Goal: Navigation & Orientation: Find specific page/section

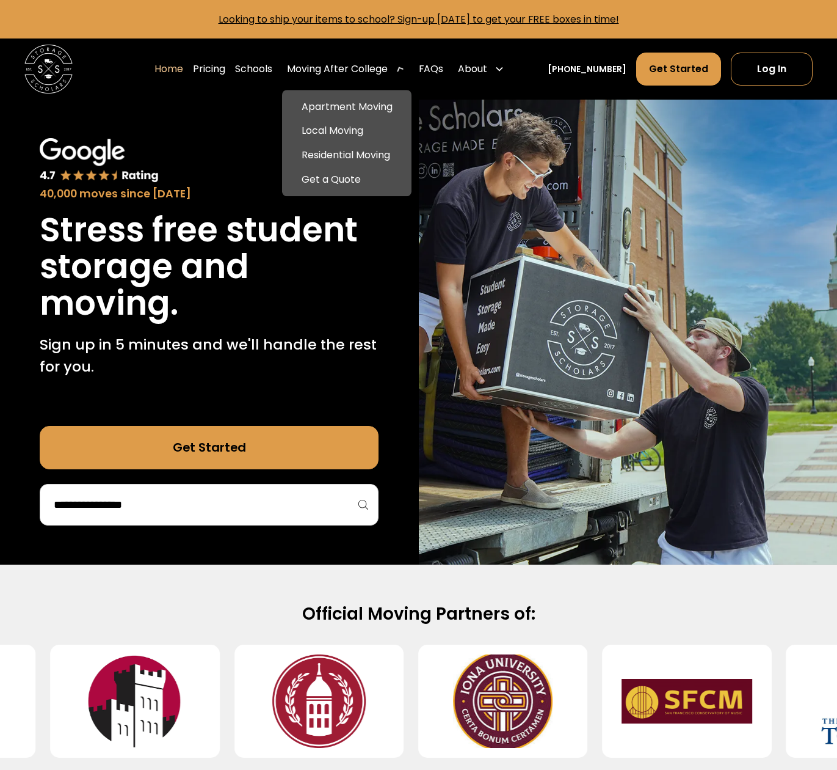
click at [347, 68] on div "Moving After College" at bounding box center [337, 69] width 101 height 15
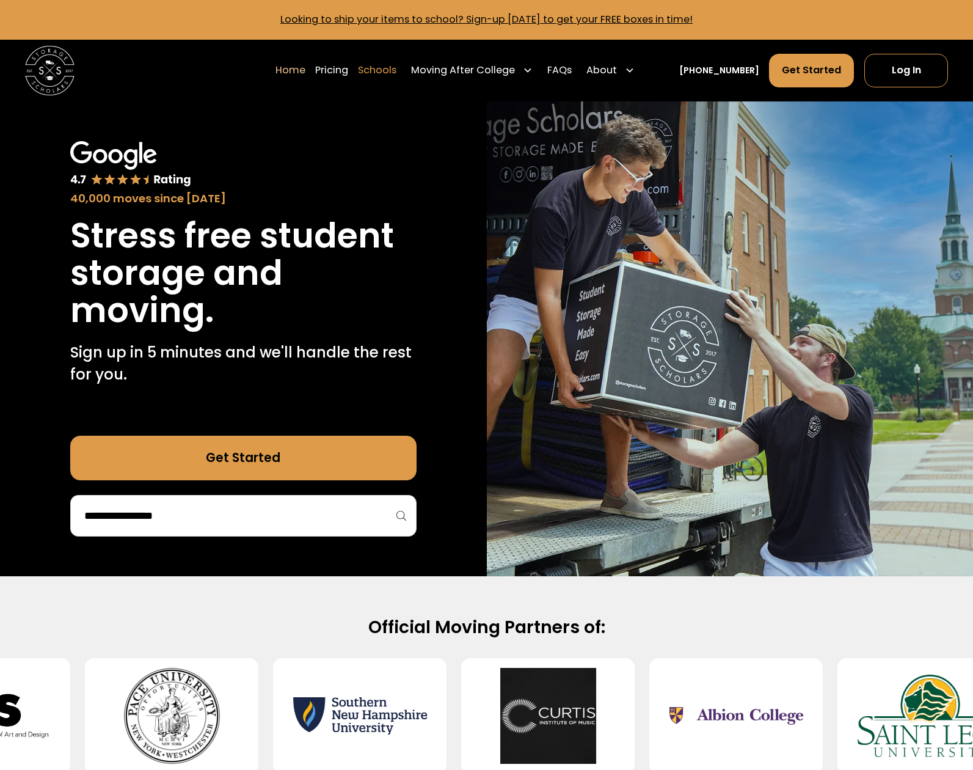
click at [396, 75] on link "Schools" at bounding box center [377, 70] width 38 height 35
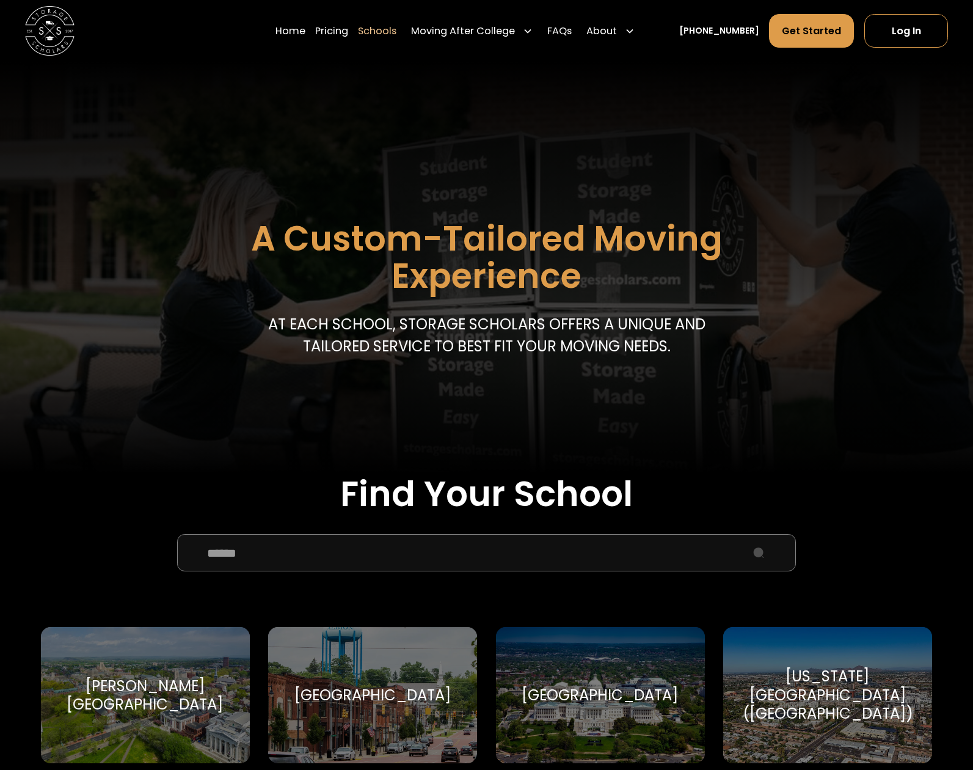
click at [452, 559] on input "School Select Form" at bounding box center [486, 552] width 619 height 37
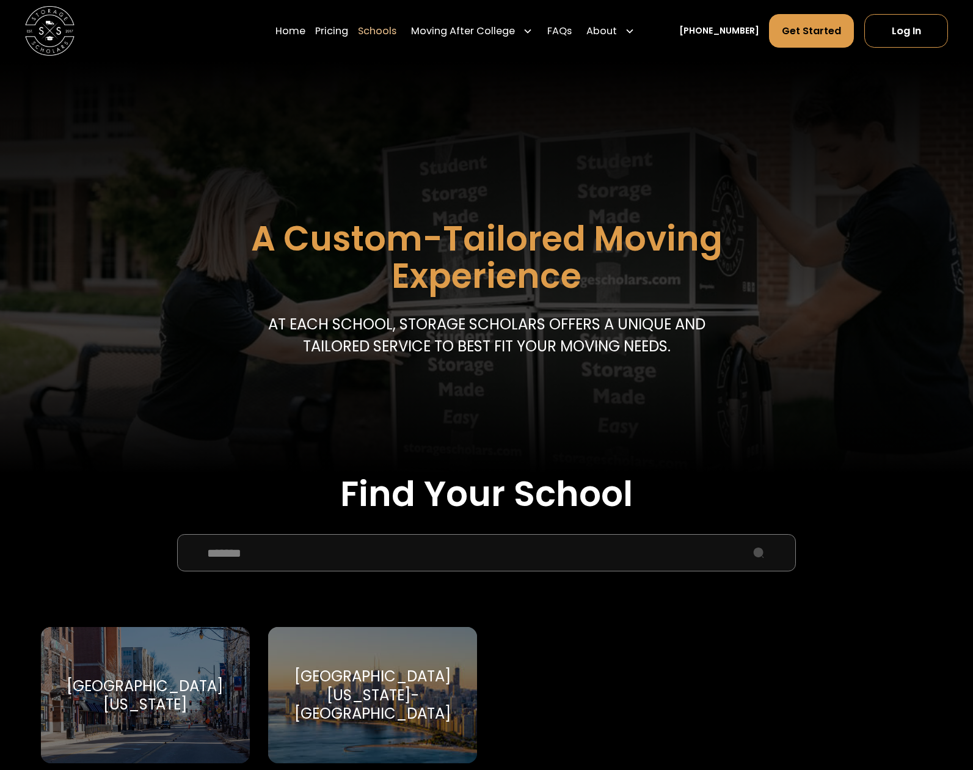
type input "*******"
click at [187, 678] on div "University of Illinois Urbana-Champaign" at bounding box center [145, 695] width 179 height 37
click at [154, 722] on div "University of Illinois Urbana-Champaign University of Illinois Urbana-Champaign" at bounding box center [145, 695] width 209 height 136
click at [165, 669] on div "University of Illinois Urbana-Champaign University of Illinois Urbana-Champaign" at bounding box center [145, 695] width 209 height 136
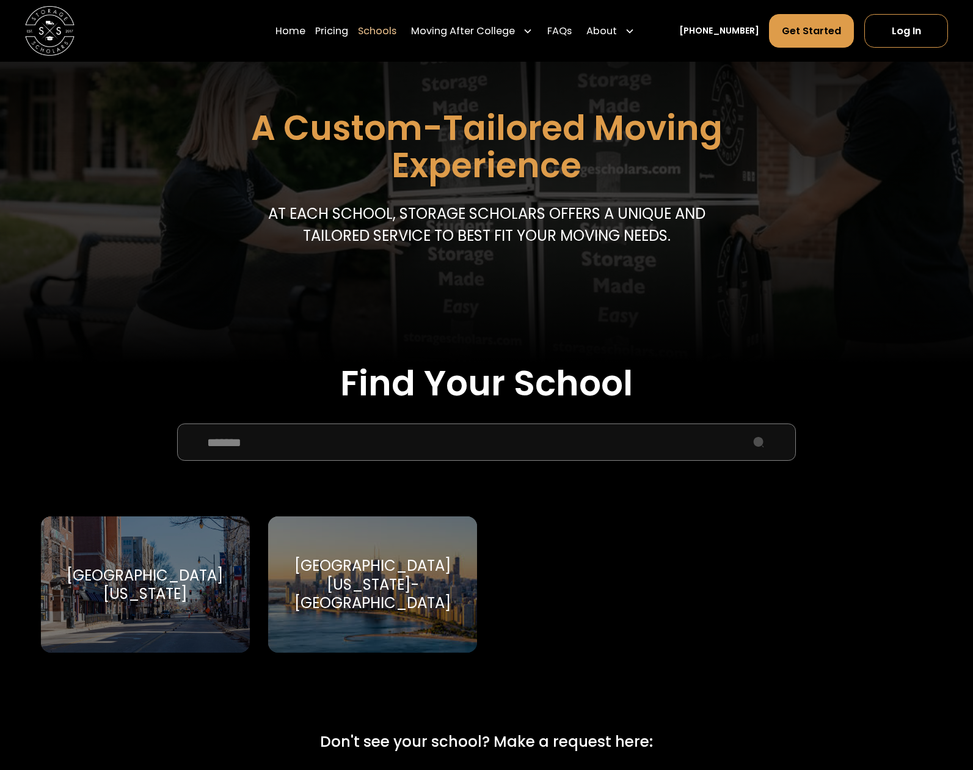
scroll to position [81, 0]
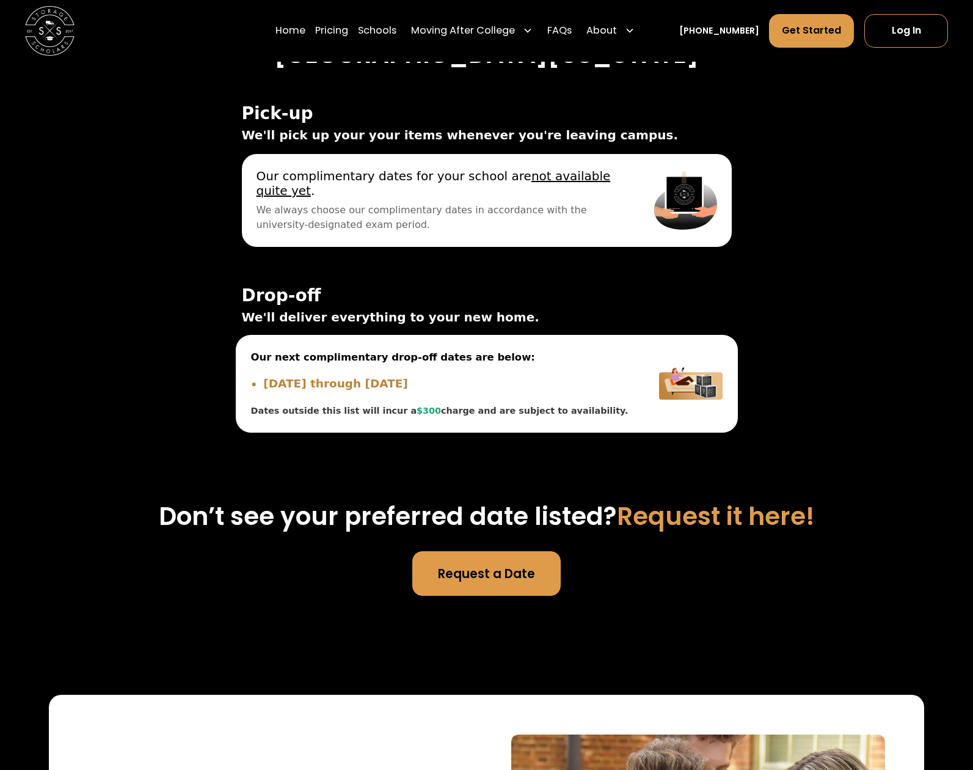
scroll to position [3749, 0]
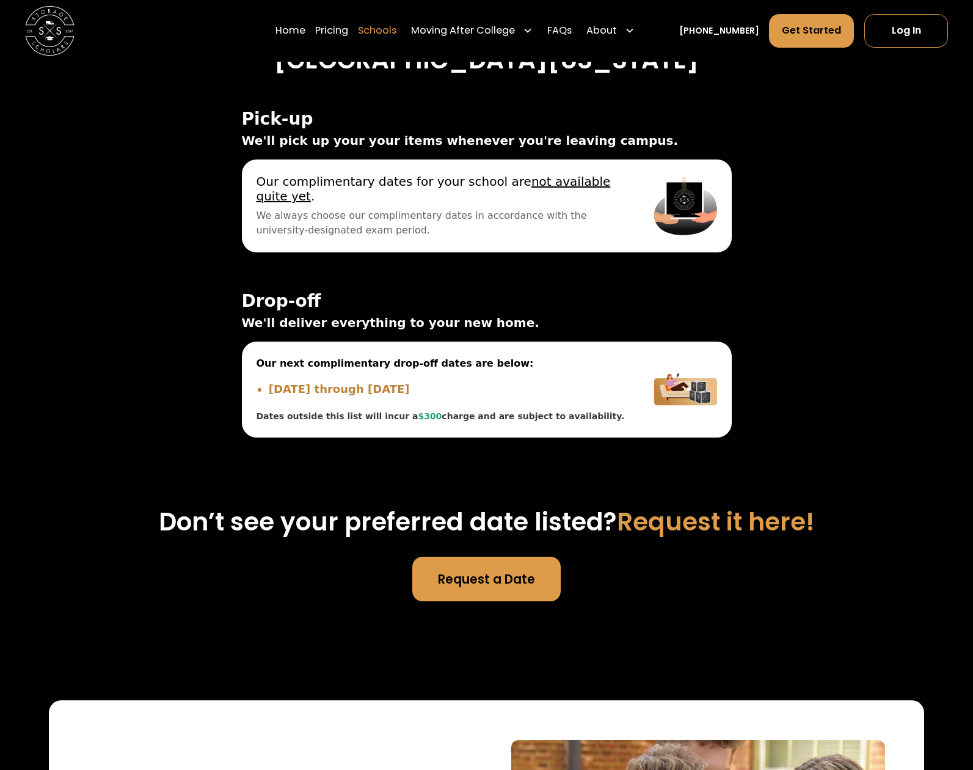
click at [393, 40] on link "Schools" at bounding box center [377, 30] width 38 height 35
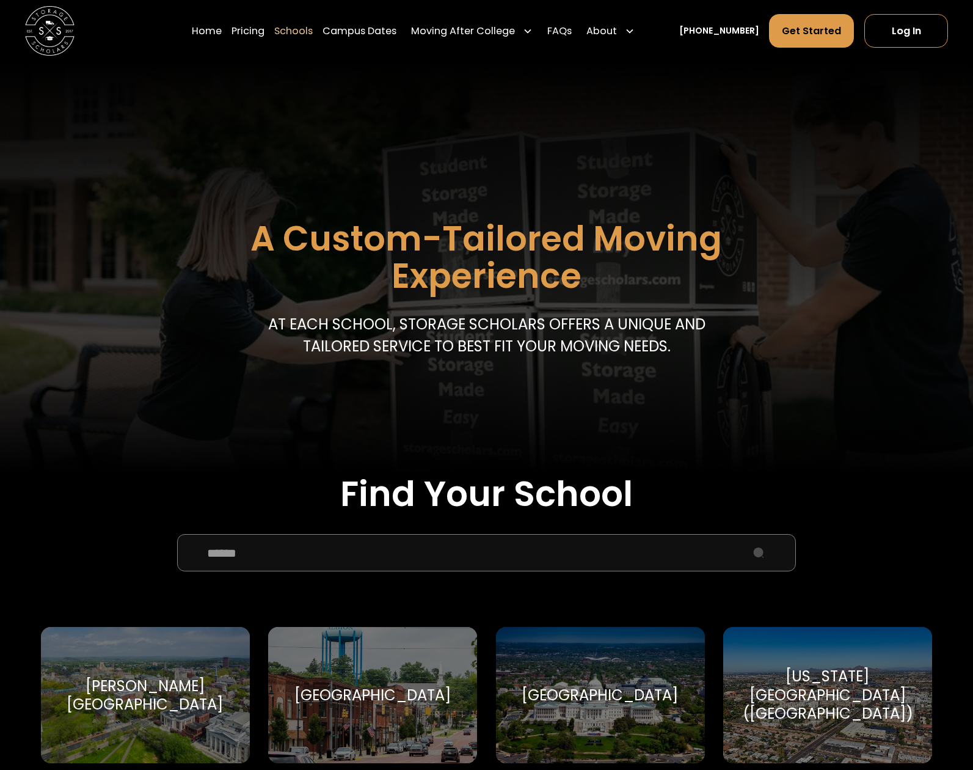
click at [326, 544] on input "School Select Form" at bounding box center [486, 552] width 619 height 37
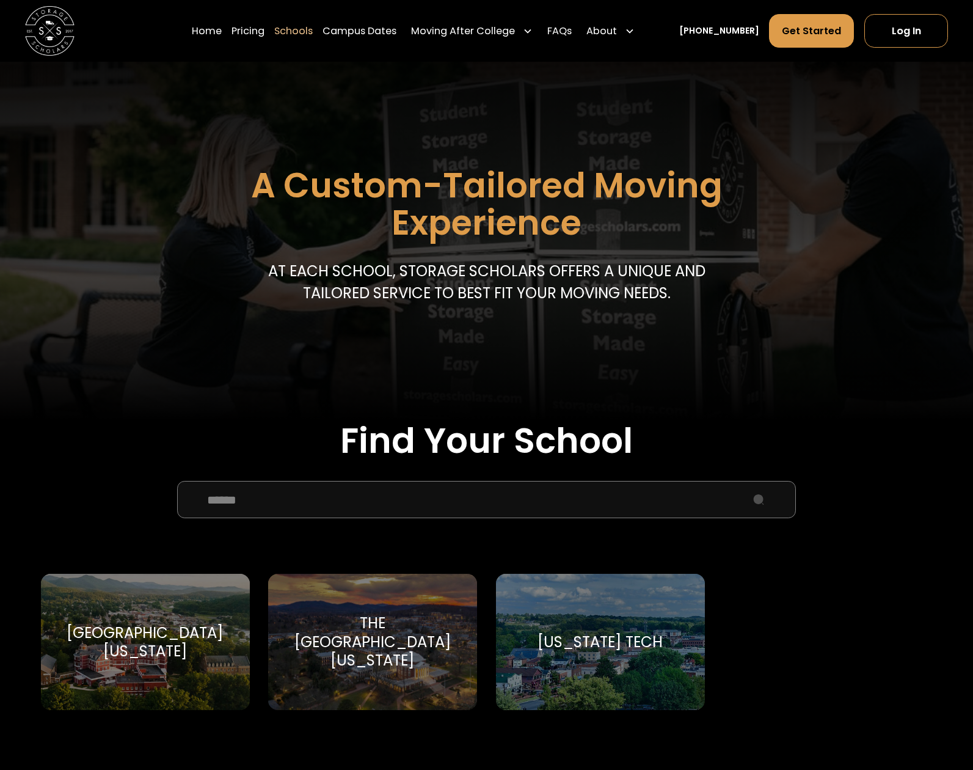
scroll to position [144, 0]
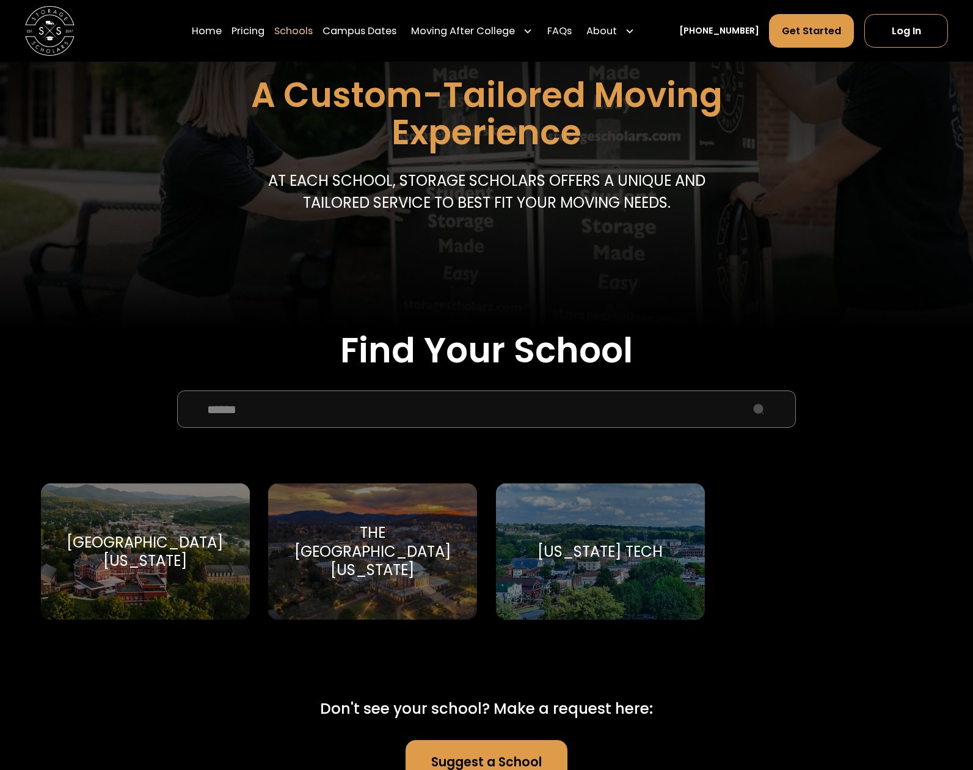
type input "******"
click at [380, 547] on div "The University of Virginia" at bounding box center [372, 551] width 179 height 56
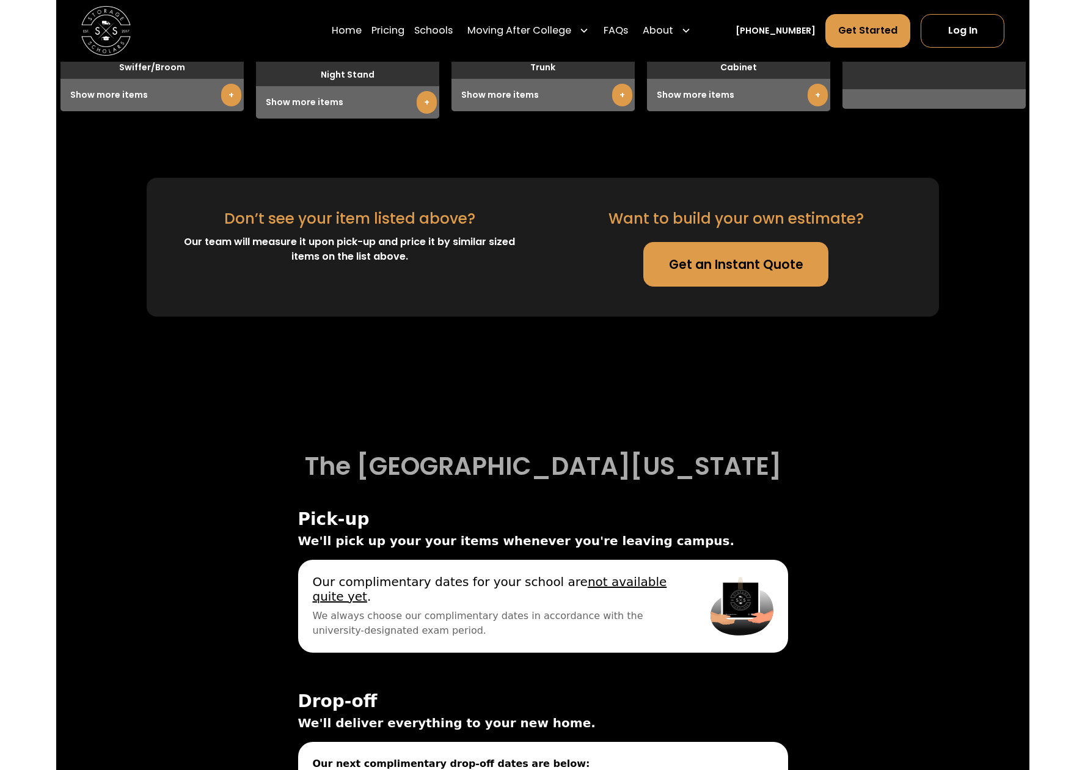
scroll to position [3529, 0]
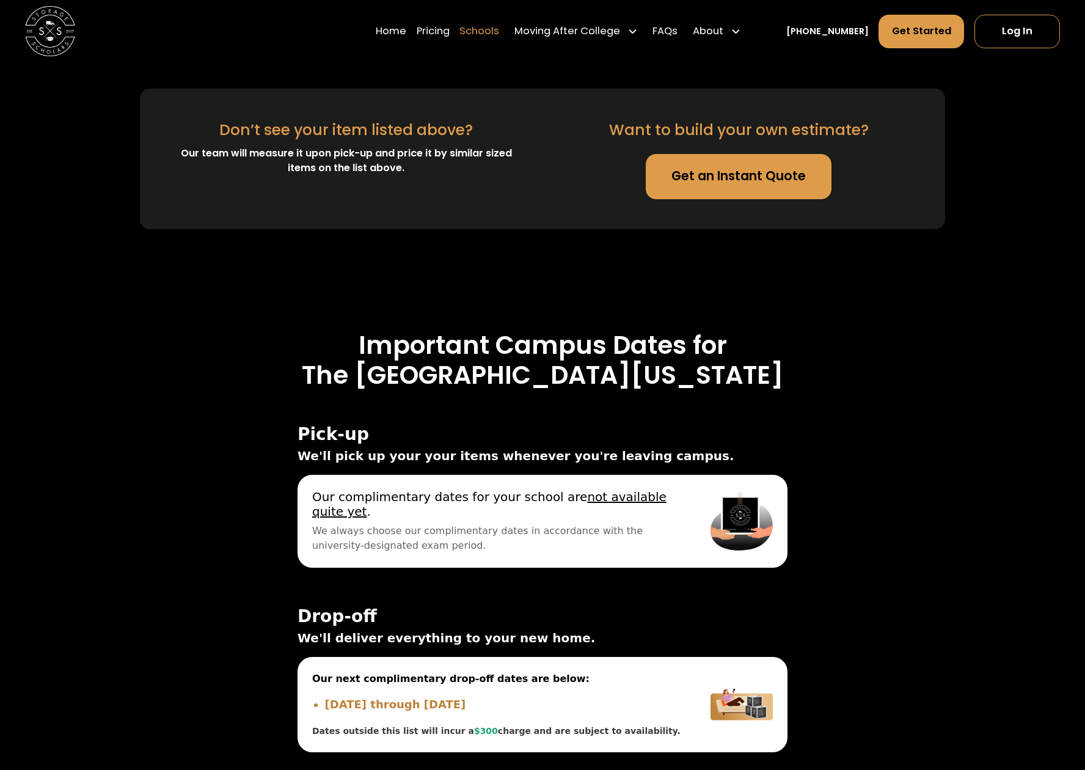
click at [482, 27] on link "Schools" at bounding box center [479, 31] width 40 height 35
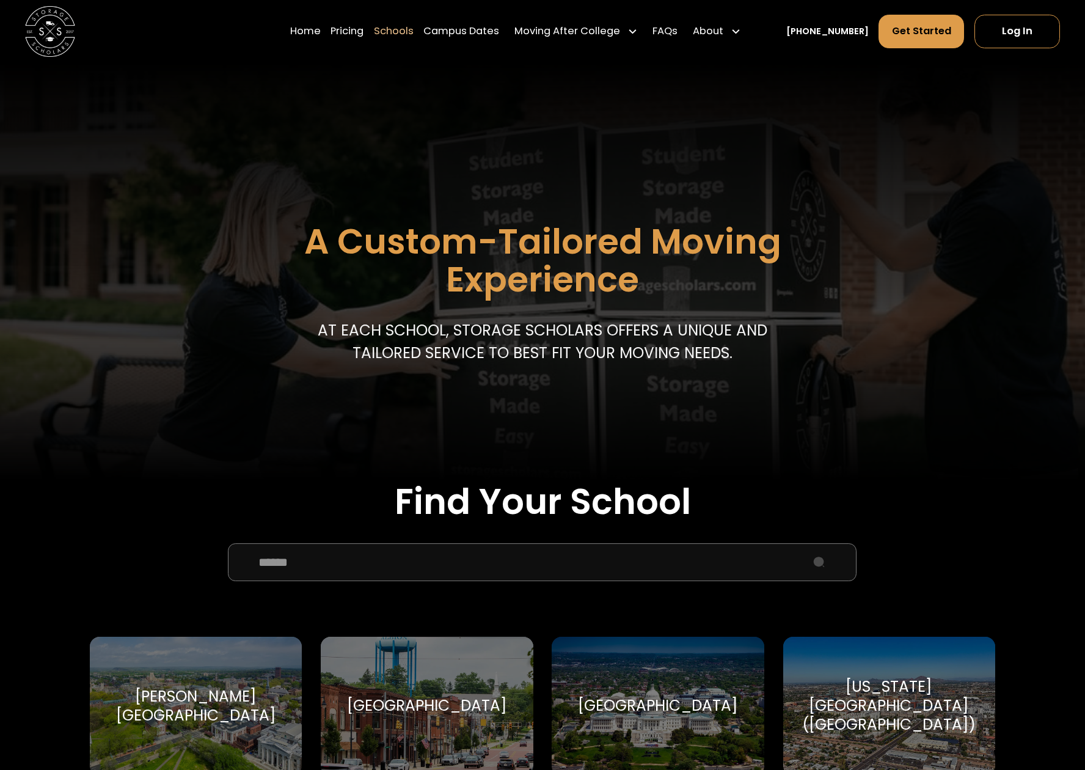
click at [467, 571] on input "School Select Form" at bounding box center [542, 562] width 628 height 38
type input "*"
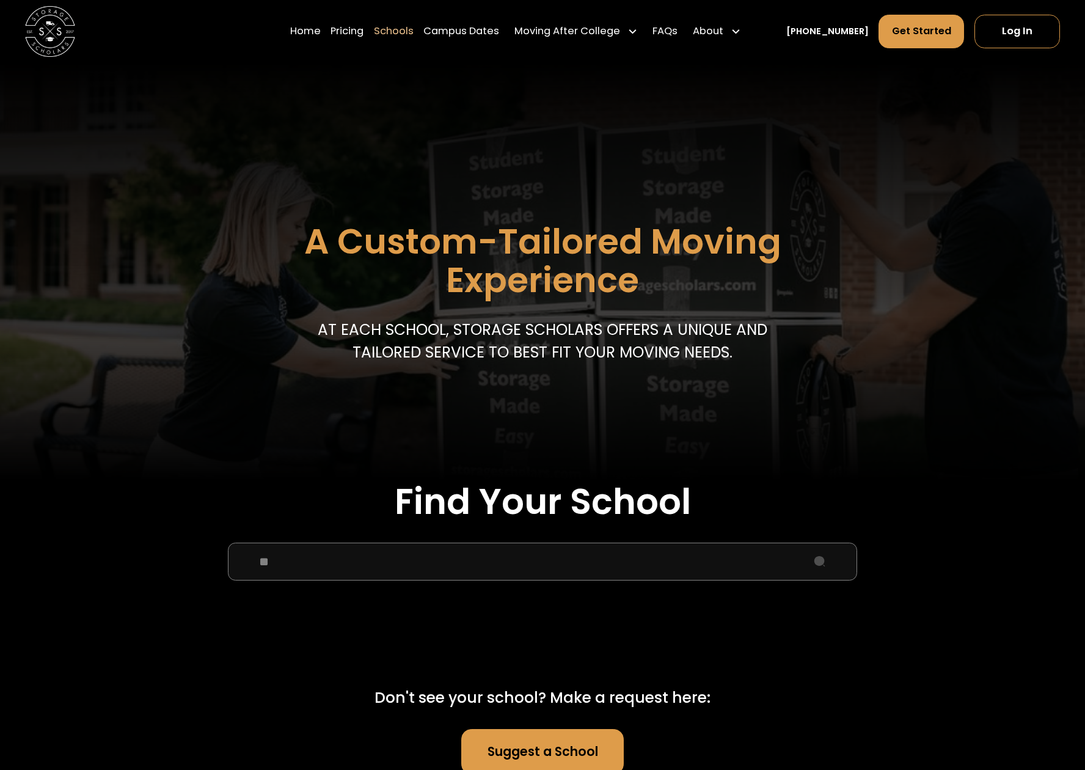
type input "*"
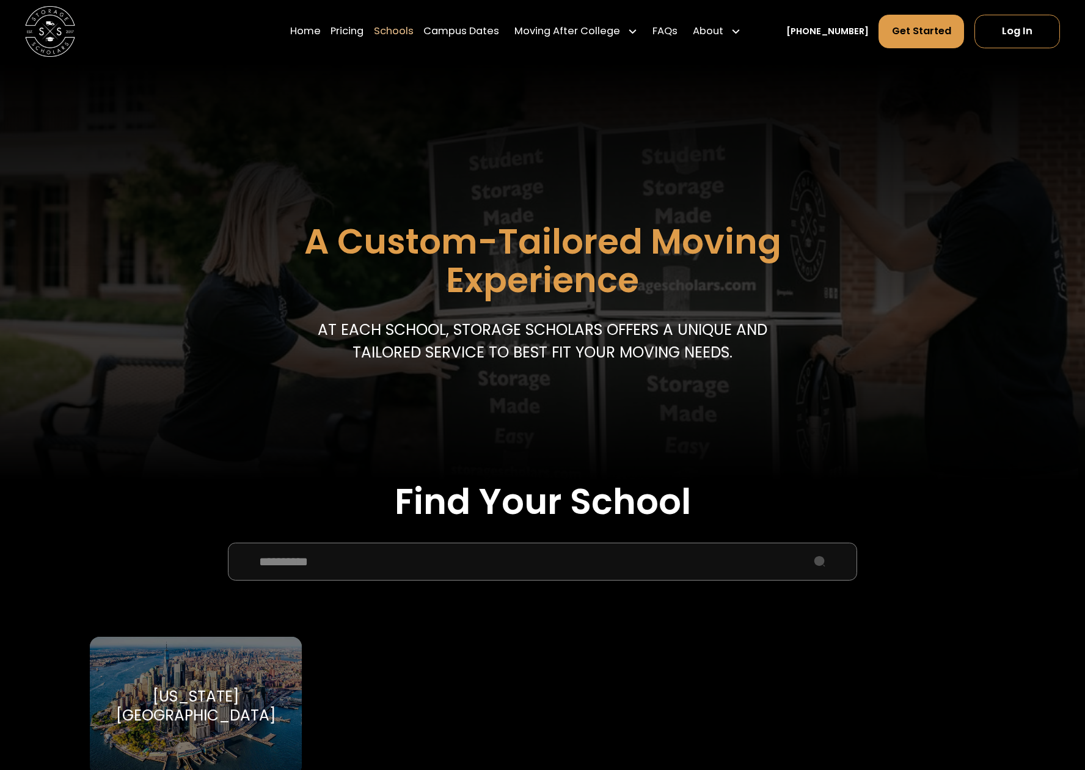
type input "**********"
click at [270, 696] on div "[US_STATE][GEOGRAPHIC_DATA]" at bounding box center [196, 706] width 182 height 38
click at [231, 698] on div "[US_STATE][GEOGRAPHIC_DATA]" at bounding box center [196, 706] width 182 height 38
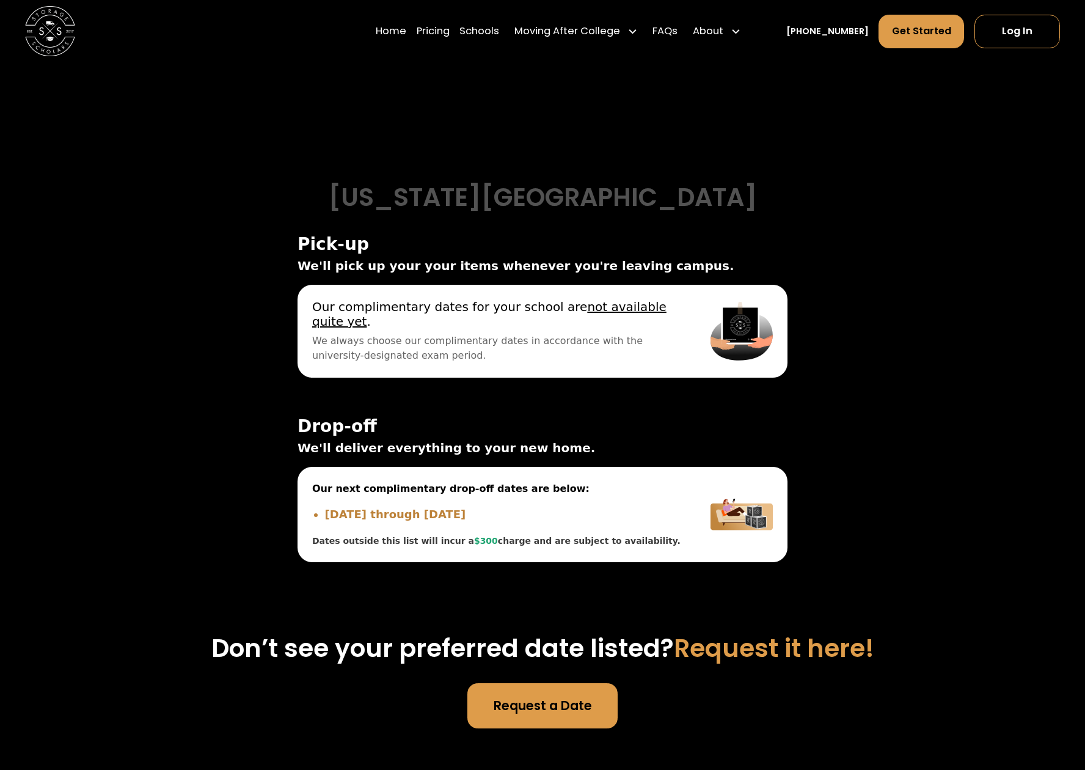
scroll to position [3687, 0]
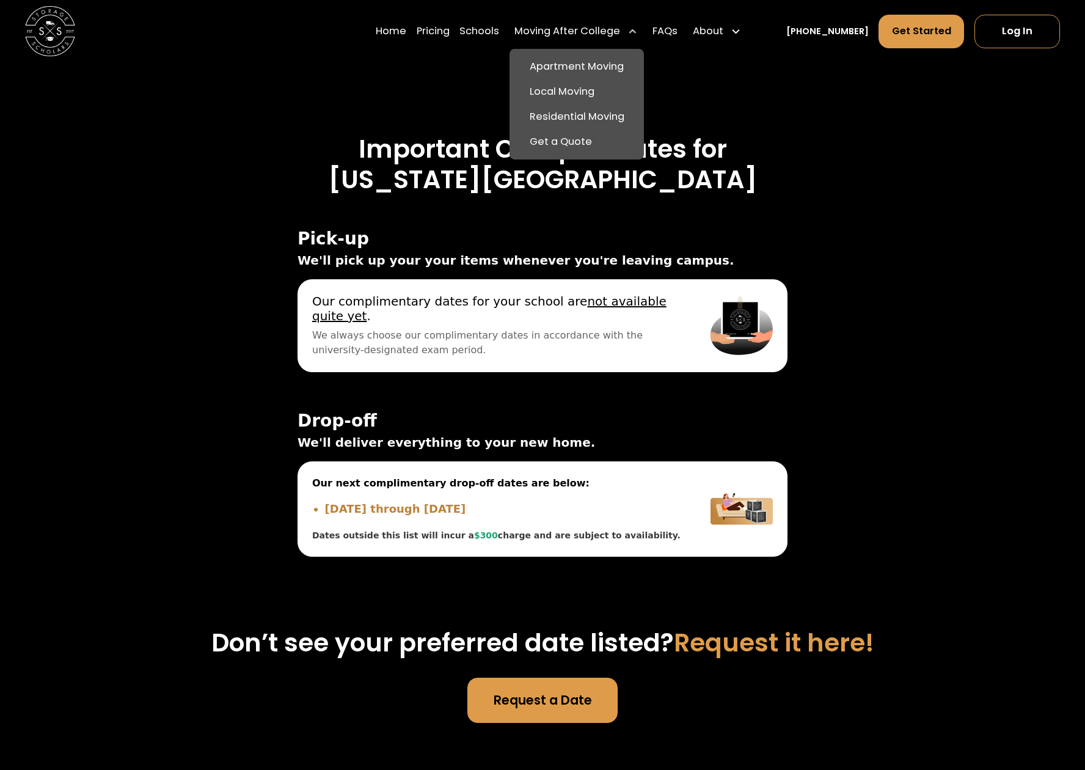
click at [539, 29] on div "Moving After College" at bounding box center [567, 31] width 106 height 15
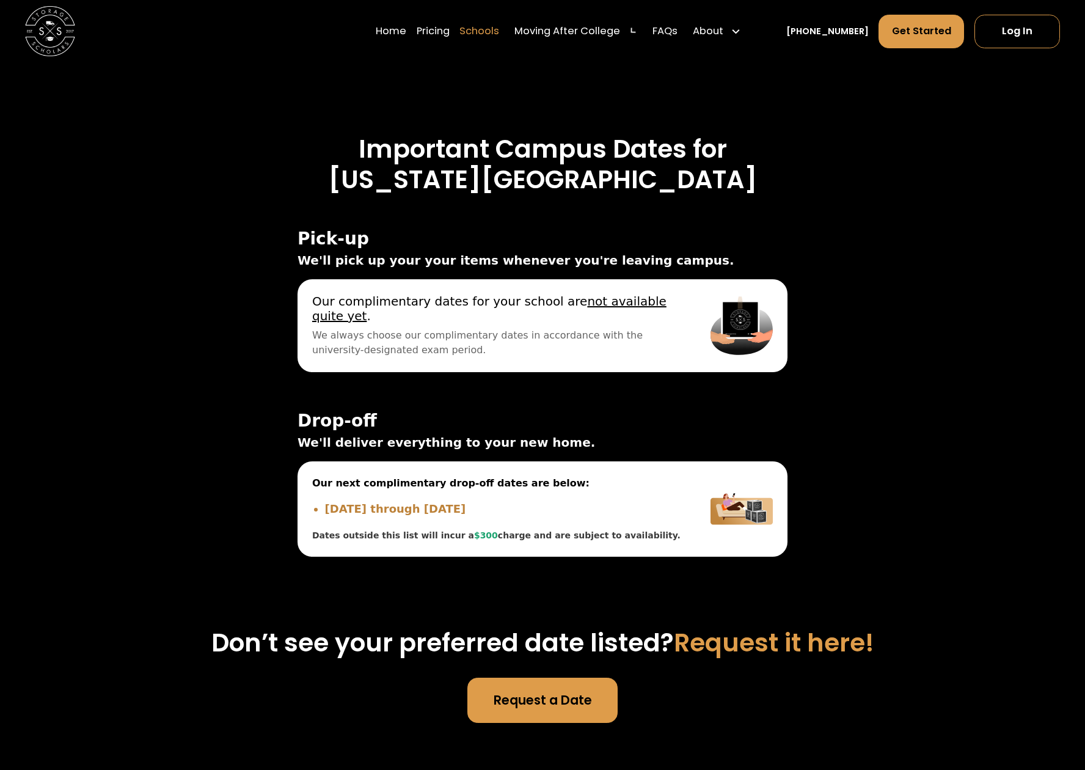
click at [499, 33] on link "Schools" at bounding box center [479, 31] width 40 height 35
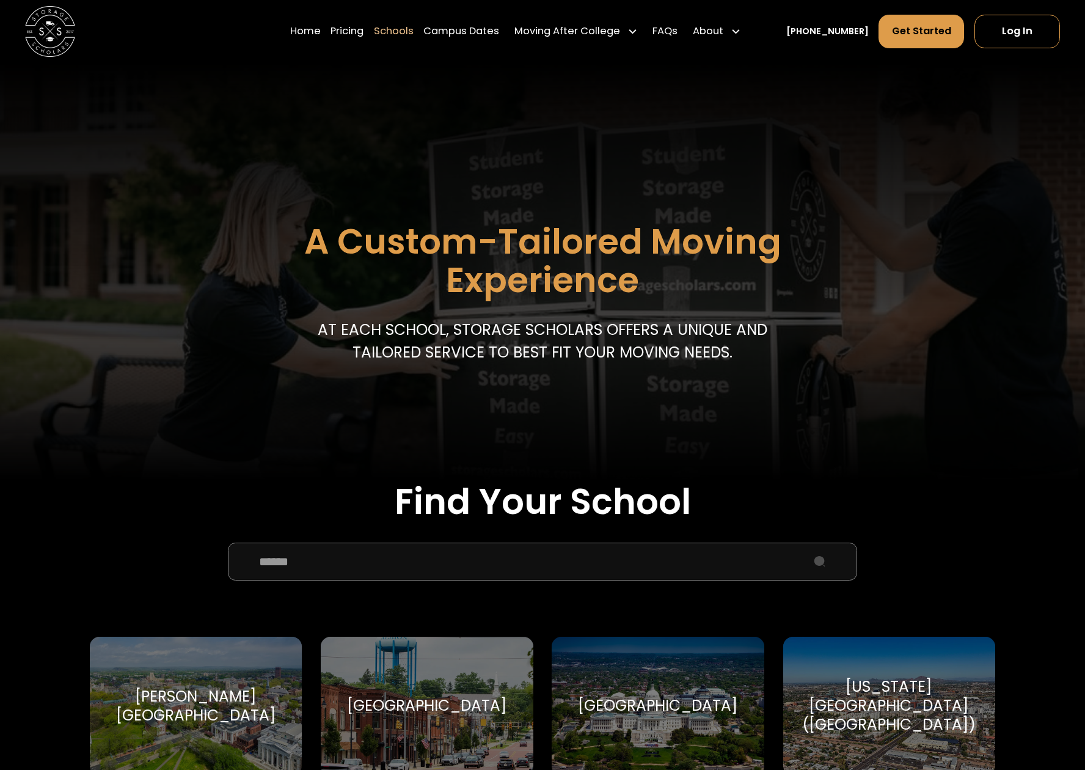
click at [466, 551] on input "School Select Form" at bounding box center [542, 561] width 628 height 38
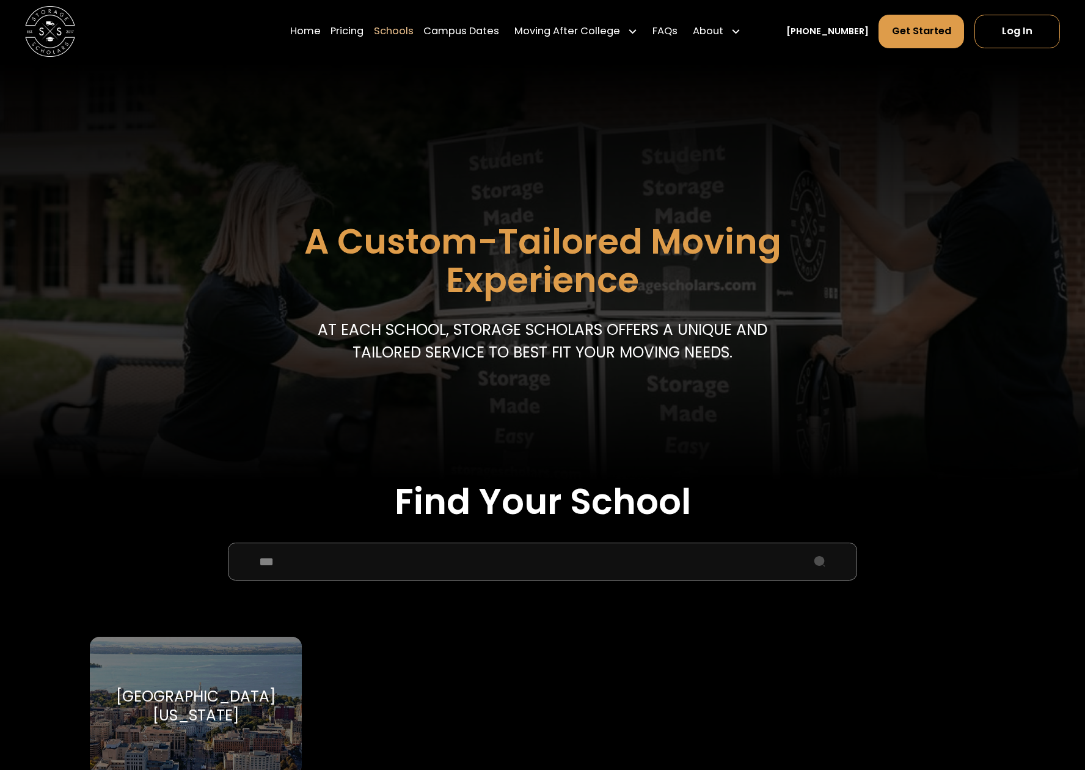
type input "***"
click at [227, 658] on div "University of Wisconsin-Madison University of Wisconsin-Madison" at bounding box center [196, 705] width 212 height 138
drag, startPoint x: 196, startPoint y: 688, endPoint x: 232, endPoint y: 711, distance: 42.5
click at [196, 688] on div "[GEOGRAPHIC_DATA][US_STATE]" at bounding box center [196, 706] width 182 height 38
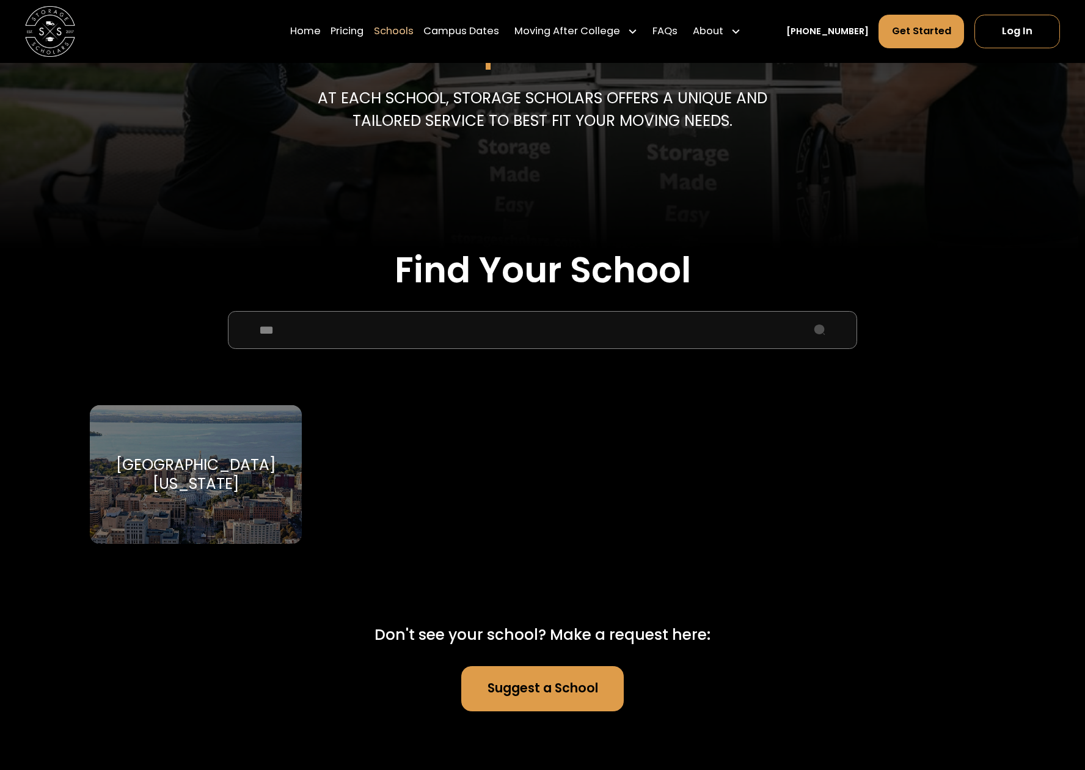
scroll to position [235, 0]
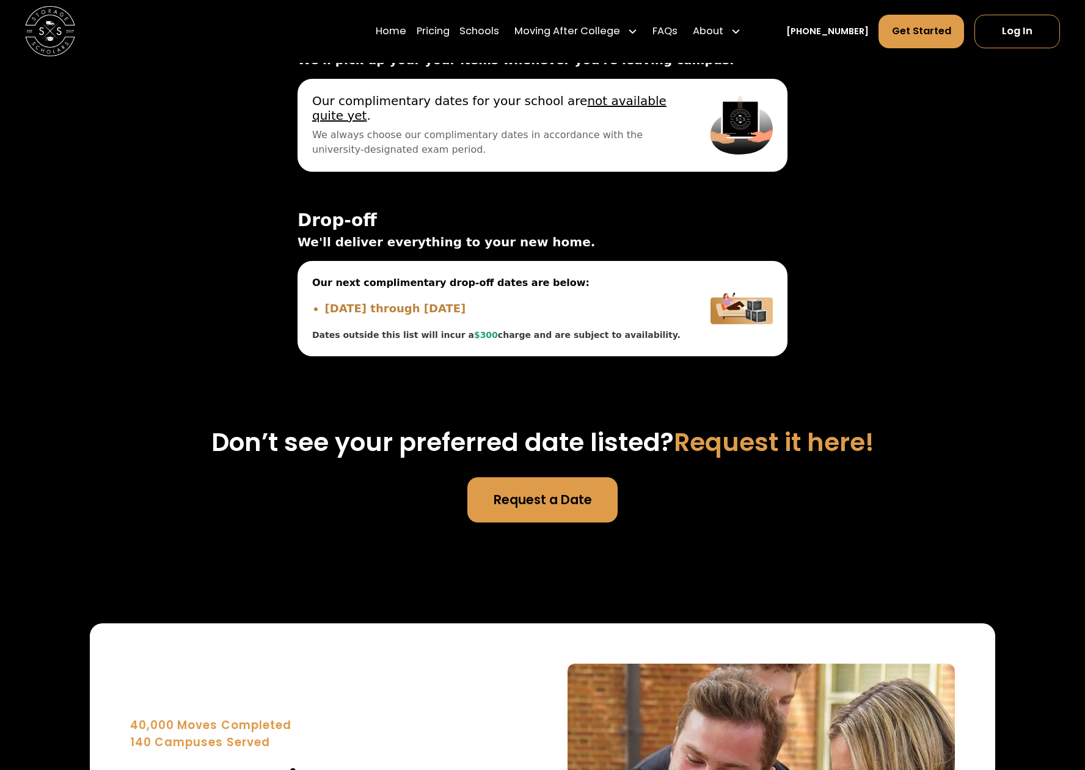
scroll to position [3965, 0]
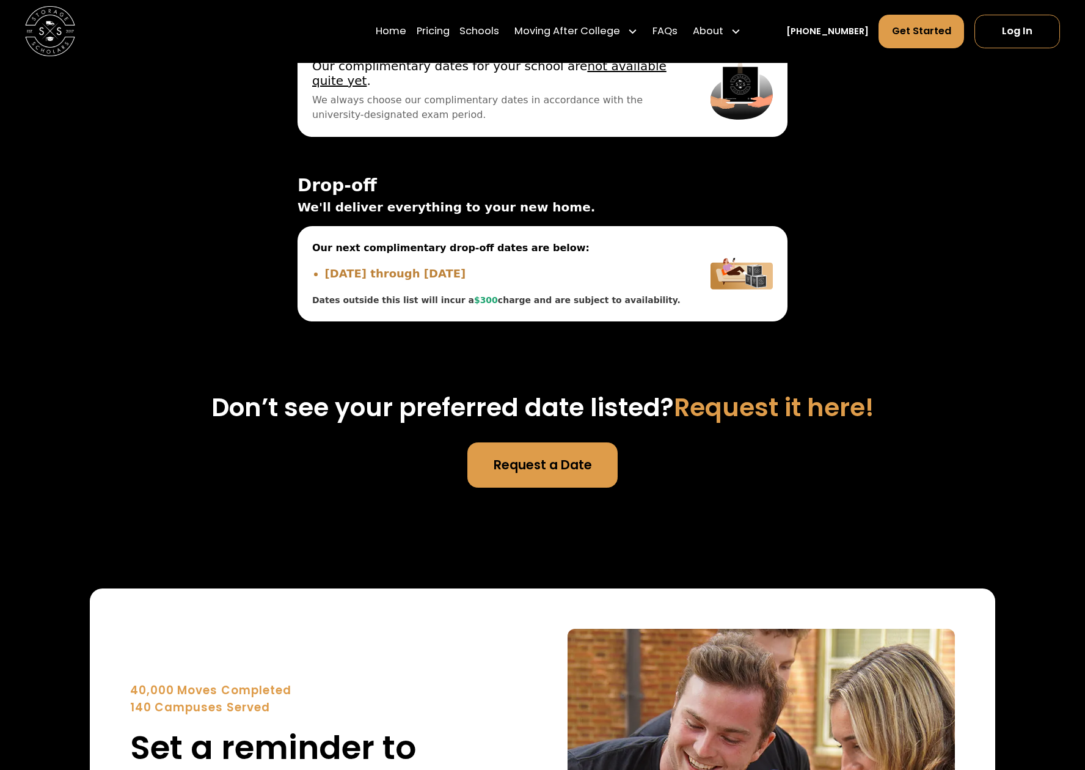
click at [475, 39] on div "Home Pricing Schools Moving After College Apartment Moving Local Moving Residen…" at bounding box center [561, 31] width 370 height 35
click at [483, 33] on link "Schools" at bounding box center [479, 31] width 40 height 35
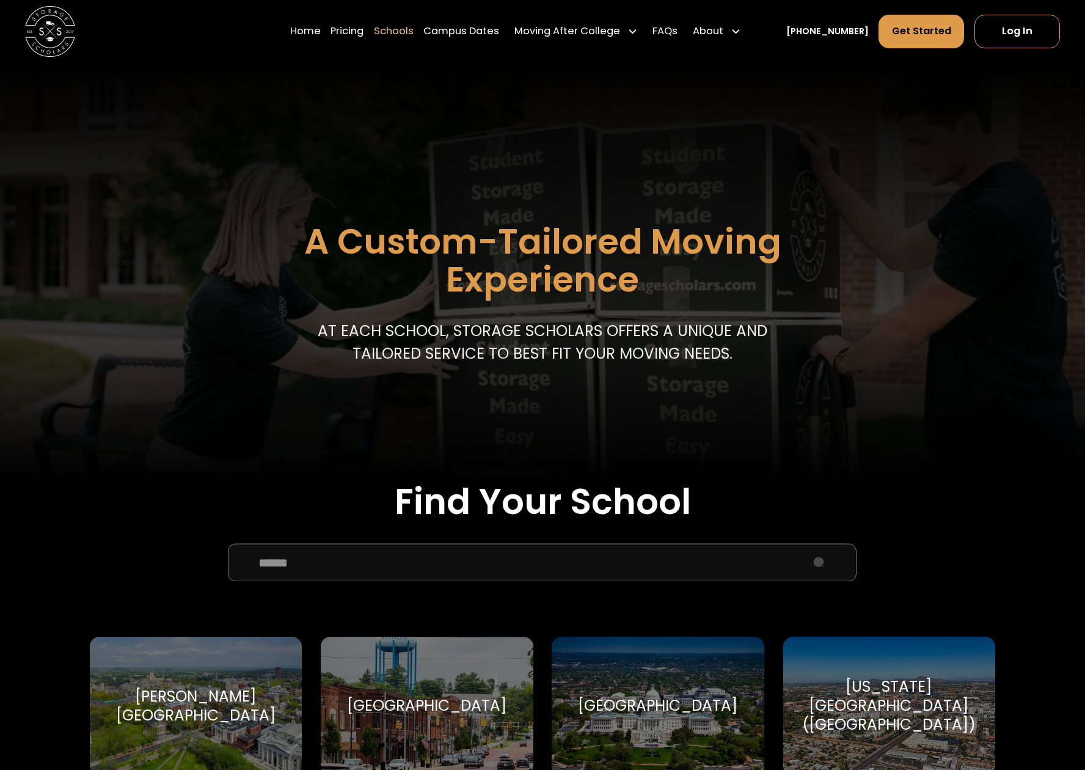
click at [421, 566] on input "School Select Form" at bounding box center [542, 563] width 628 height 38
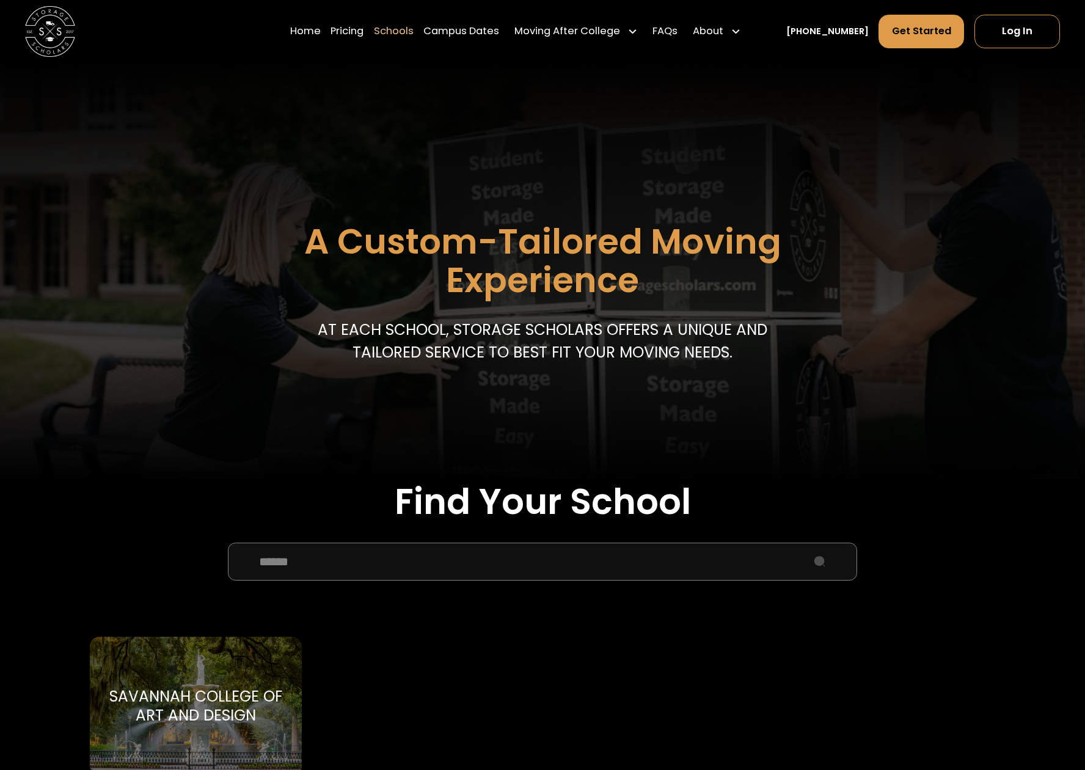
type input "******"
click at [157, 678] on div "Savannah College of Art and Design Savannah College of Art and Design" at bounding box center [196, 705] width 212 height 138
click at [249, 680] on div "Savannah College of Art and Design Savannah College of Art and Design" at bounding box center [196, 705] width 212 height 138
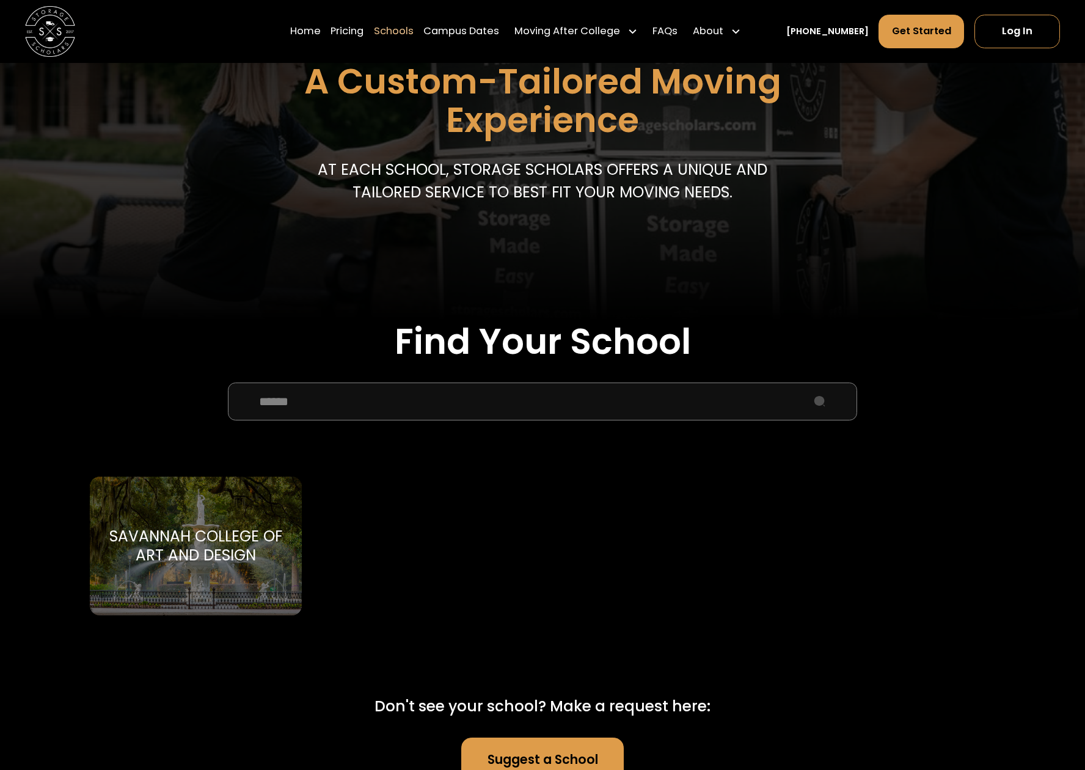
scroll to position [248, 0]
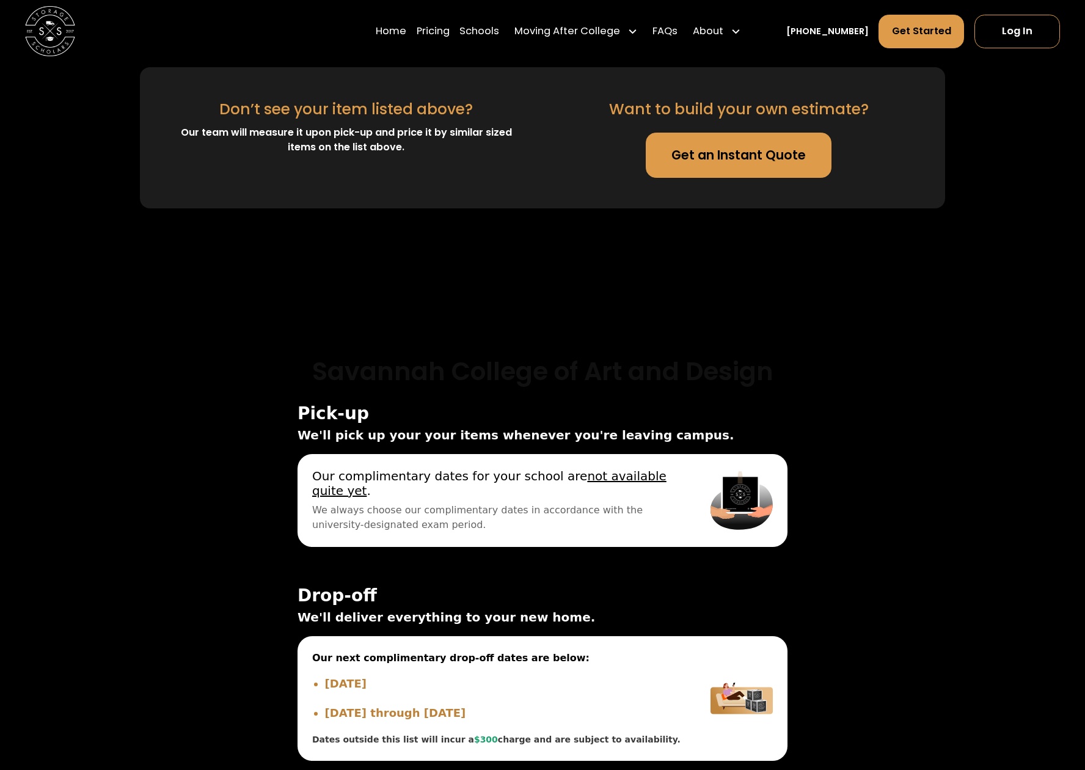
scroll to position [3747, 0]
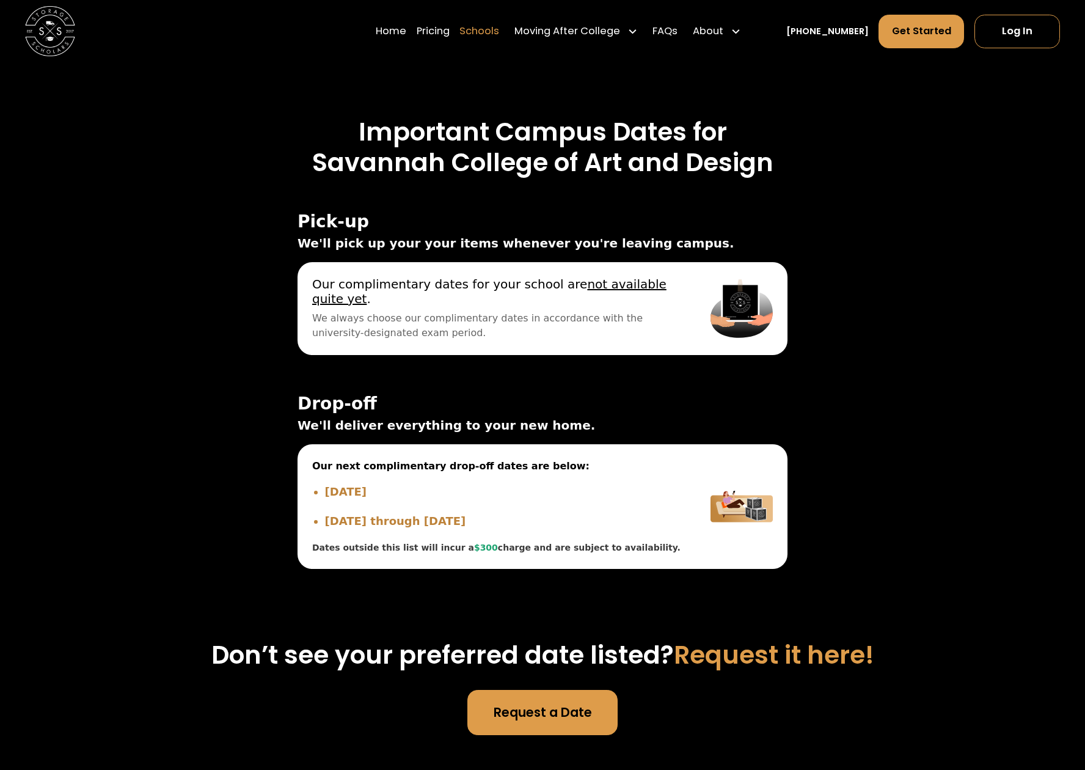
click at [484, 31] on link "Schools" at bounding box center [479, 31] width 40 height 35
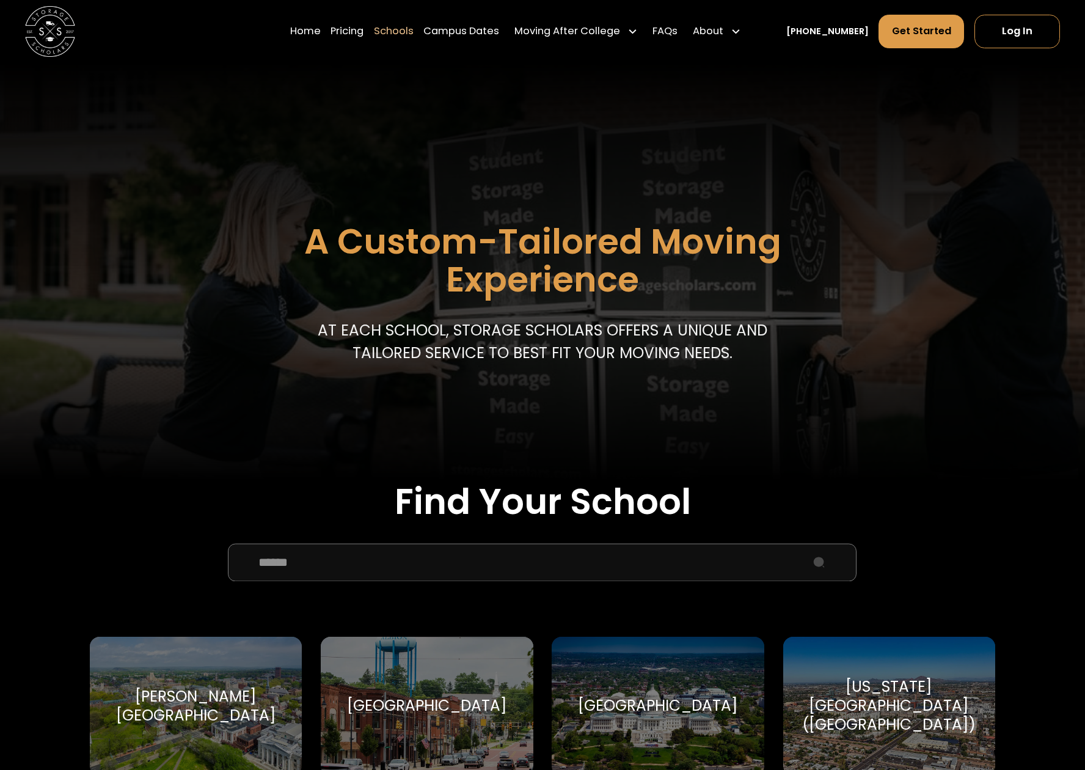
click at [516, 559] on input "School Select Form" at bounding box center [542, 563] width 628 height 38
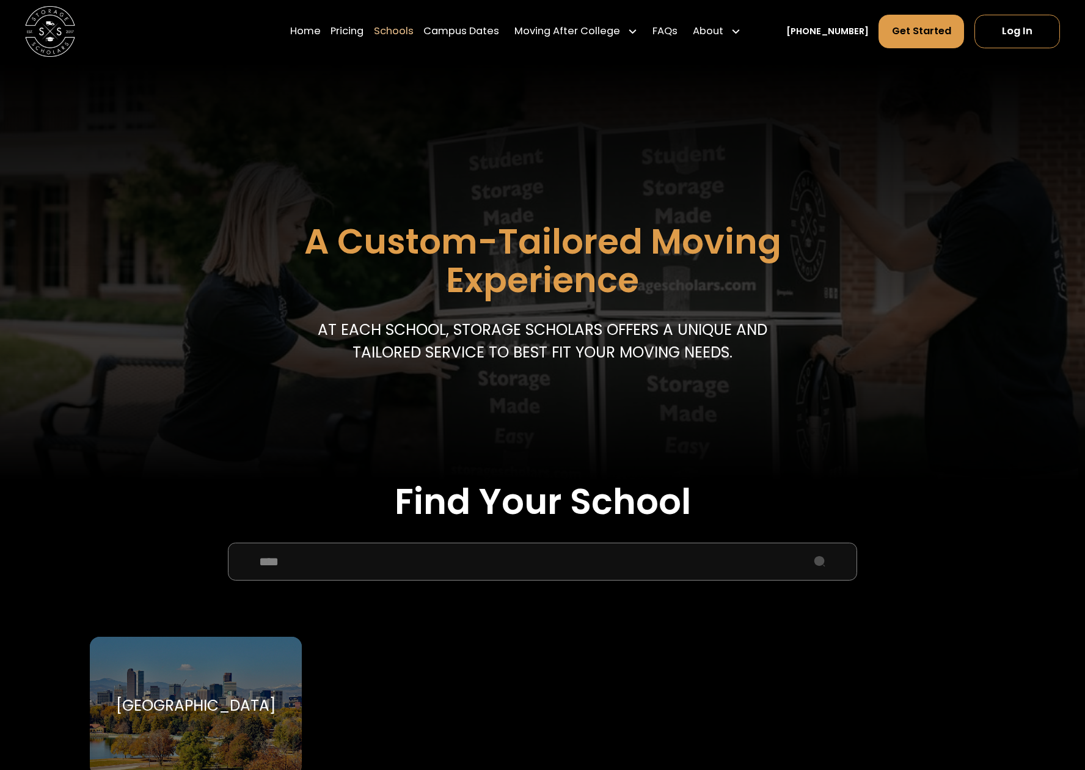
type input "****"
click at [240, 666] on div "University of Denver University of Denver" at bounding box center [196, 705] width 212 height 138
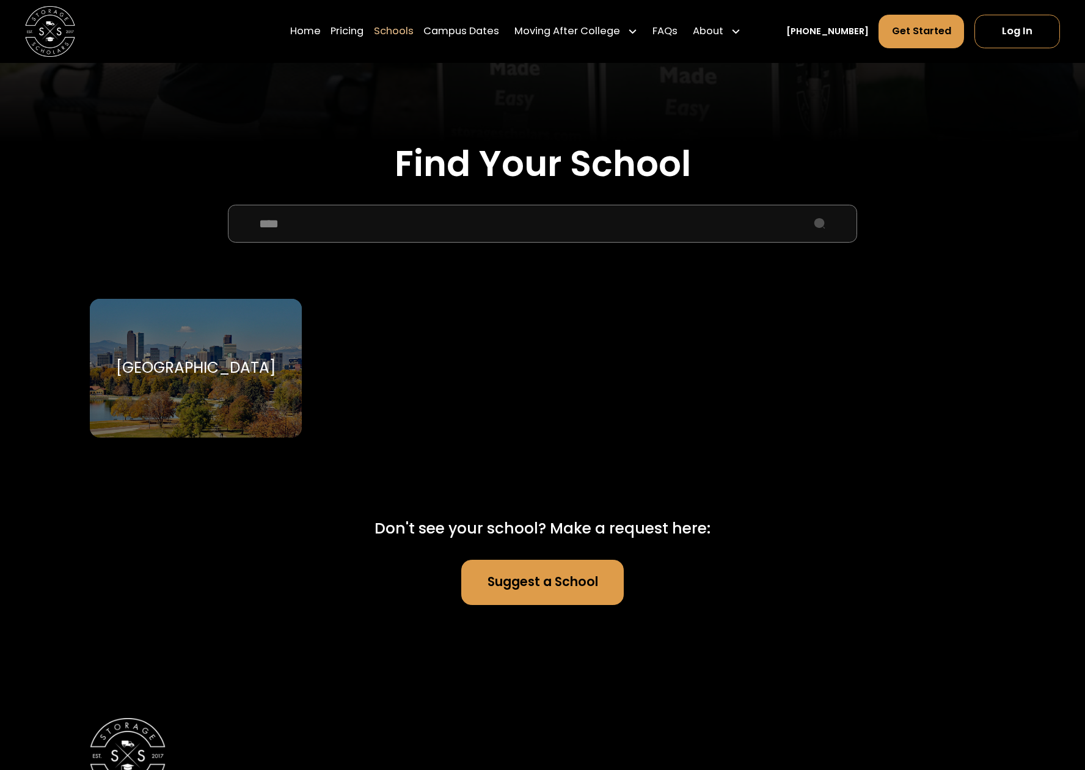
click at [250, 365] on div "University of Denver" at bounding box center [196, 367] width 160 height 19
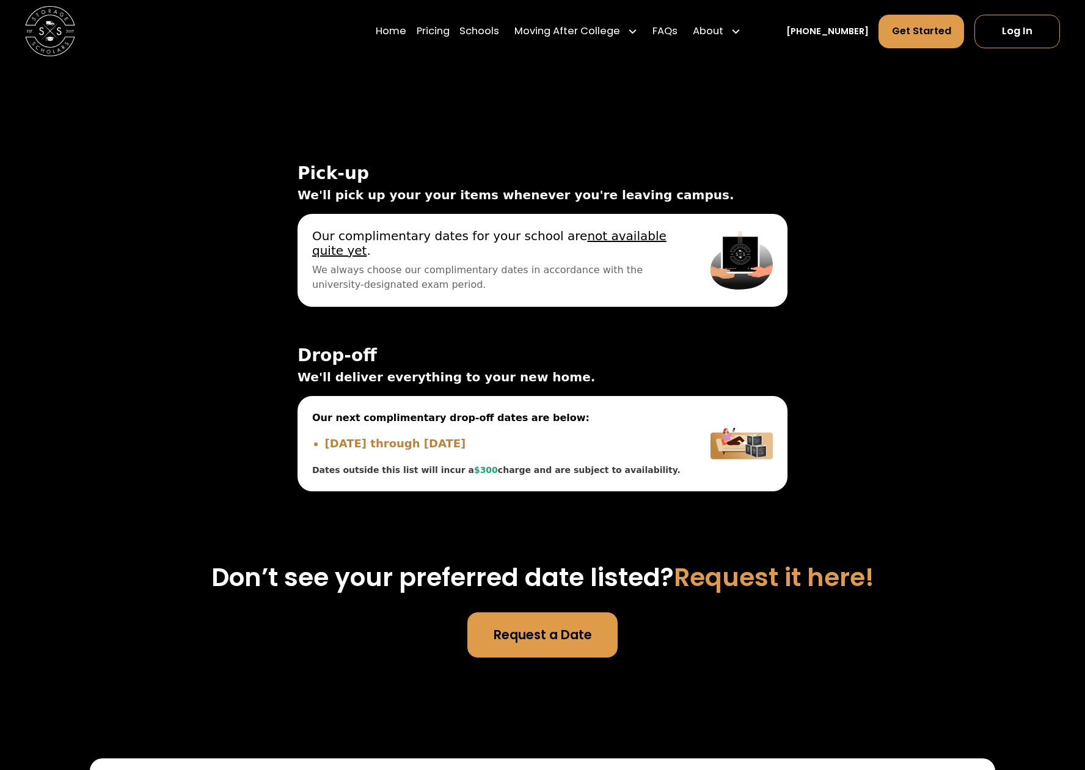
scroll to position [3797, 0]
